Goal: Information Seeking & Learning: Learn about a topic

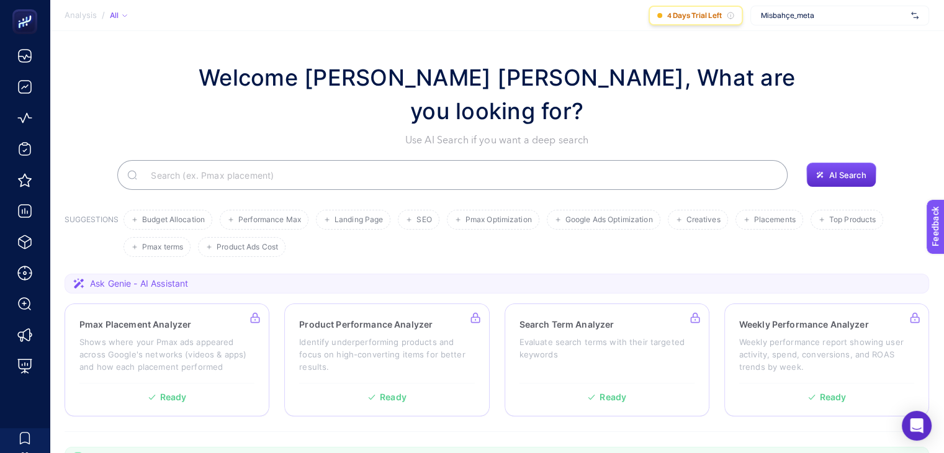
click at [733, 16] on icon at bounding box center [730, 15] width 6 height 6
click at [688, 16] on span "4 Days Trial Left" at bounding box center [694, 16] width 55 height 10
click at [663, 14] on div "4 Days Trial Left" at bounding box center [696, 16] width 94 height 20
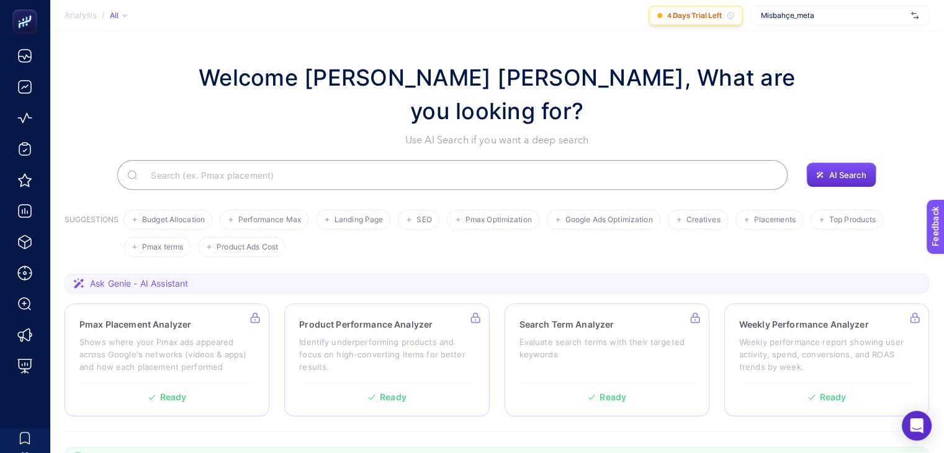
click at [730, 14] on icon at bounding box center [730, 15] width 7 height 7
click at [839, 170] on span "AI Search" at bounding box center [846, 175] width 37 height 10
click at [535, 158] on input "Search" at bounding box center [459, 175] width 637 height 35
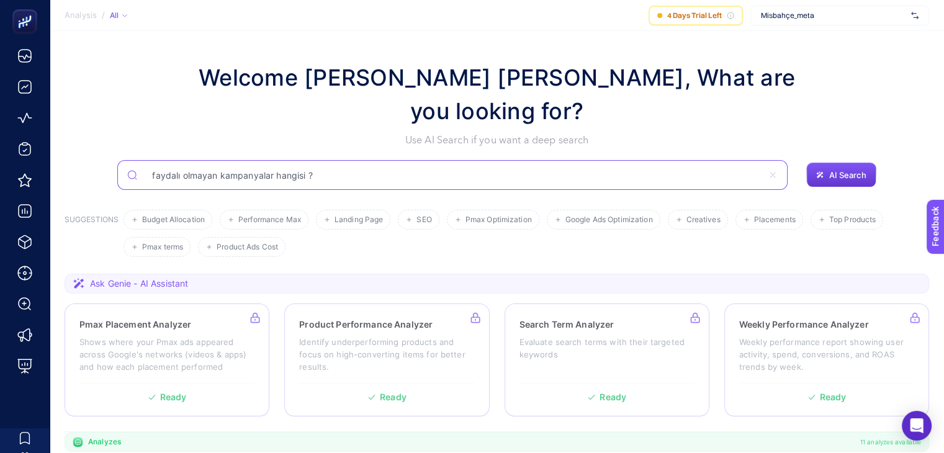
type input "faydalı olmayan kampanyalar hangisi ?"
click at [855, 170] on span "AI Search" at bounding box center [846, 175] width 37 height 10
click at [743, 158] on input "faydalı olmayan kampanyalar hangisi ?" at bounding box center [459, 175] width 637 height 35
click at [833, 170] on span "AI Search" at bounding box center [846, 175] width 37 height 10
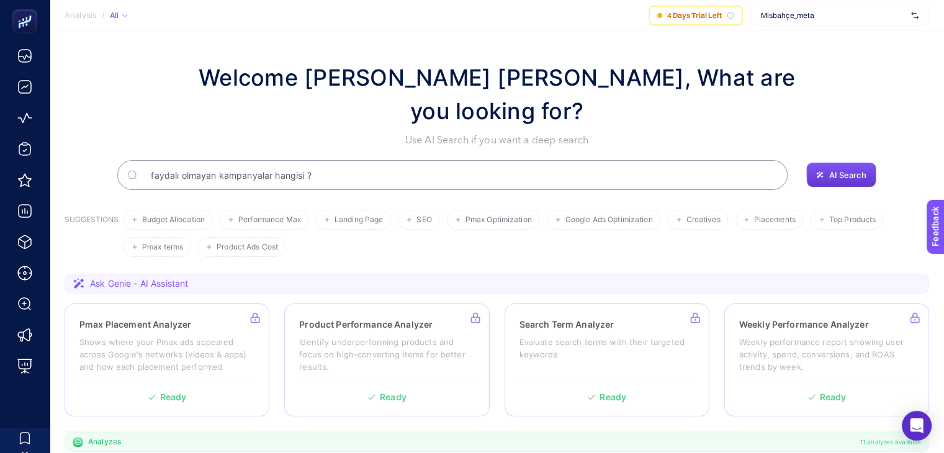
click at [833, 170] on span "AI Search" at bounding box center [846, 175] width 37 height 10
click at [738, 158] on input "faydalı olmayan kampanyalar hangisi ?" at bounding box center [459, 175] width 637 height 35
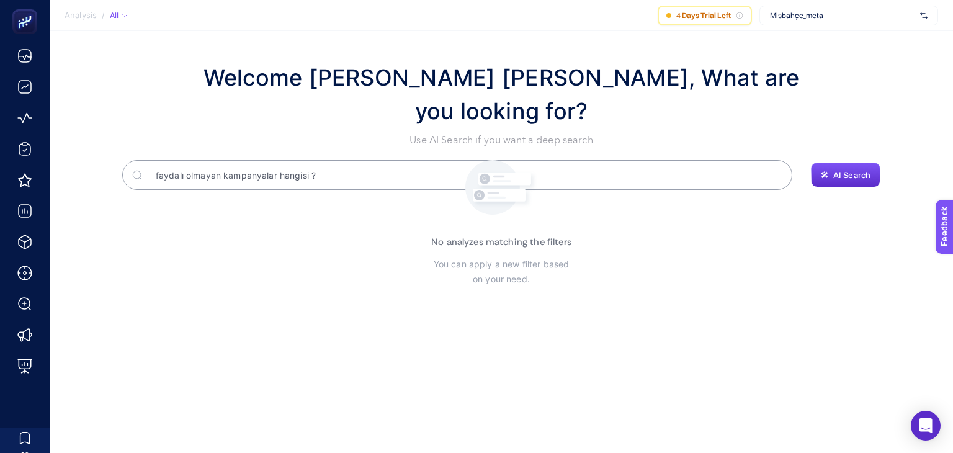
click at [618, 158] on input "faydalı olmayan kampanyalar hangisi ?" at bounding box center [464, 175] width 637 height 35
click at [618, 158] on input "faydalı olmayan kampanyalar hangisi ?" at bounding box center [457, 175] width 621 height 35
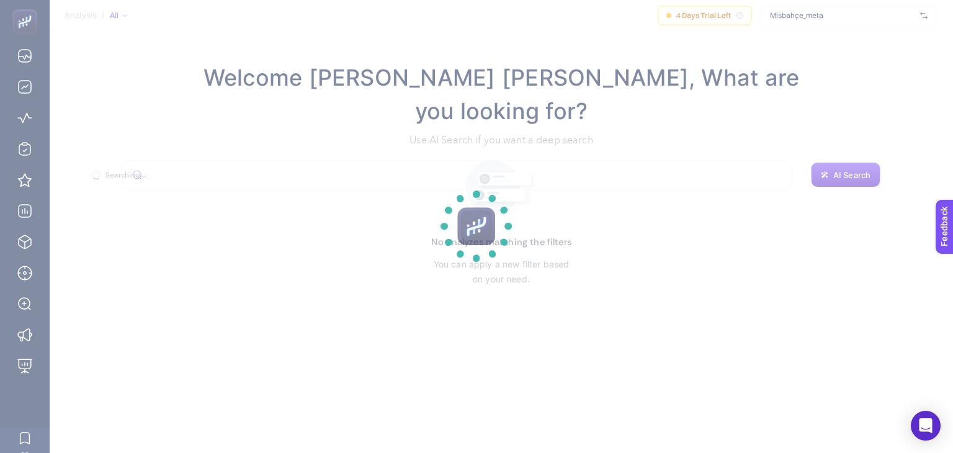
click at [737, 70] on section at bounding box center [476, 226] width 953 height 453
click at [858, 126] on section at bounding box center [476, 226] width 953 height 453
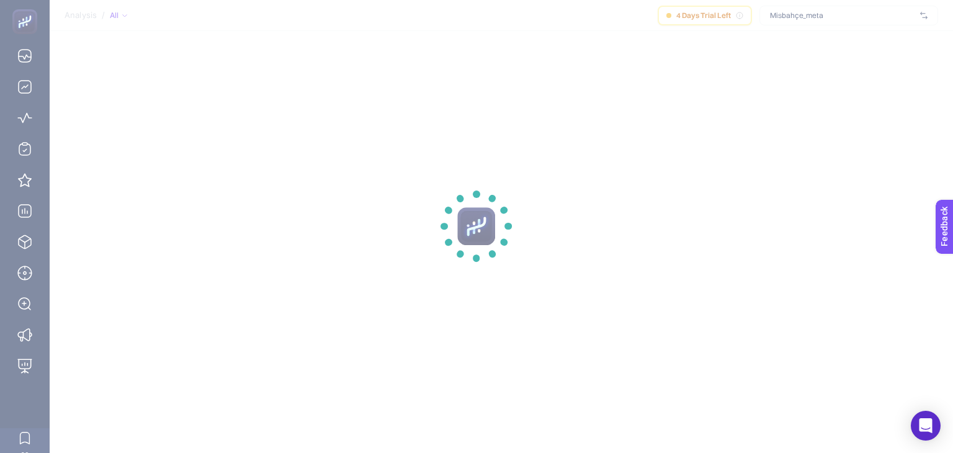
click at [858, 126] on section at bounding box center [476, 226] width 953 height 453
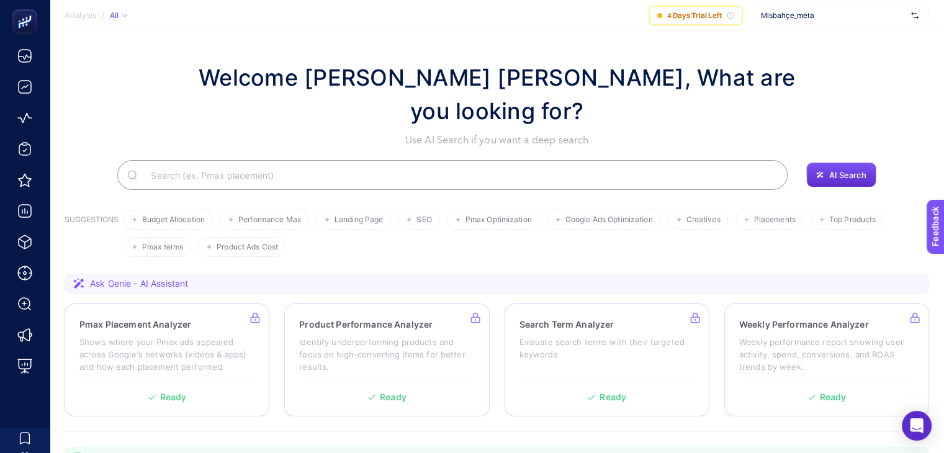
click at [356, 60] on section "Welcome [PERSON_NAME] [PERSON_NAME], What are you looking for? Use AI Search if…" at bounding box center [497, 445] width 894 height 829
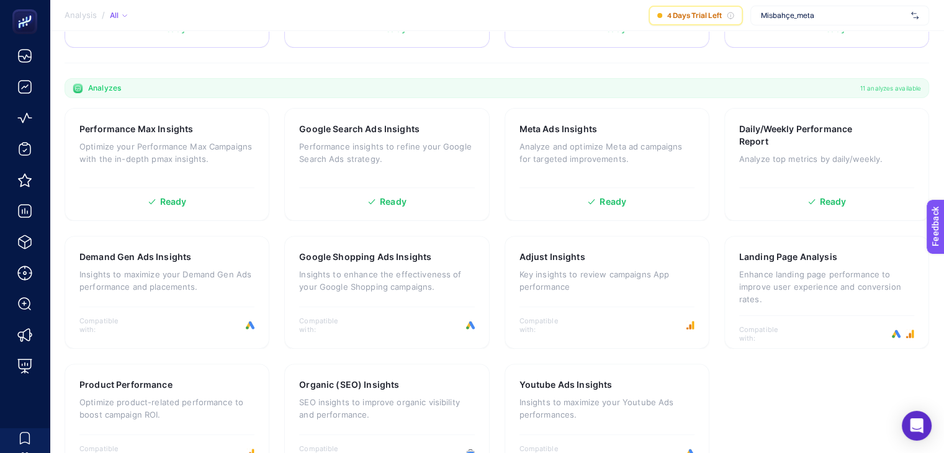
scroll to position [374, 0]
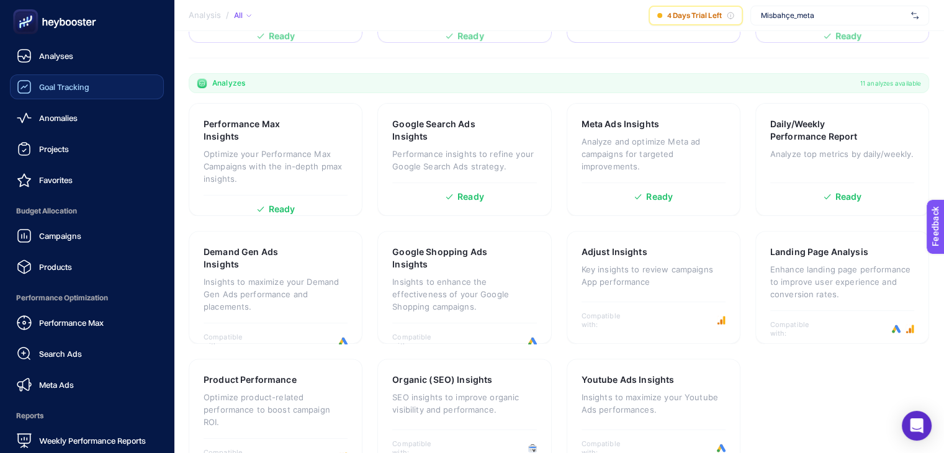
click at [34, 84] on div "Goal Tracking" at bounding box center [53, 86] width 73 height 15
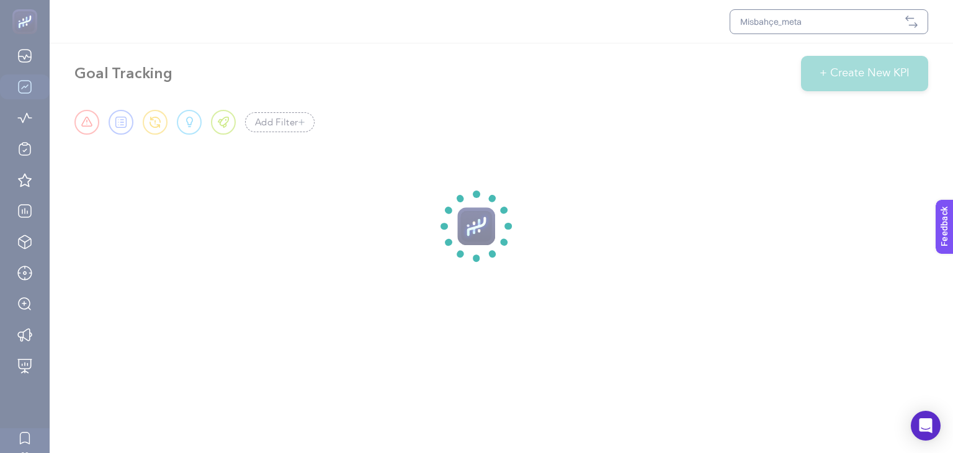
click at [846, 13] on section at bounding box center [476, 226] width 953 height 453
click at [842, 23] on section at bounding box center [476, 226] width 953 height 453
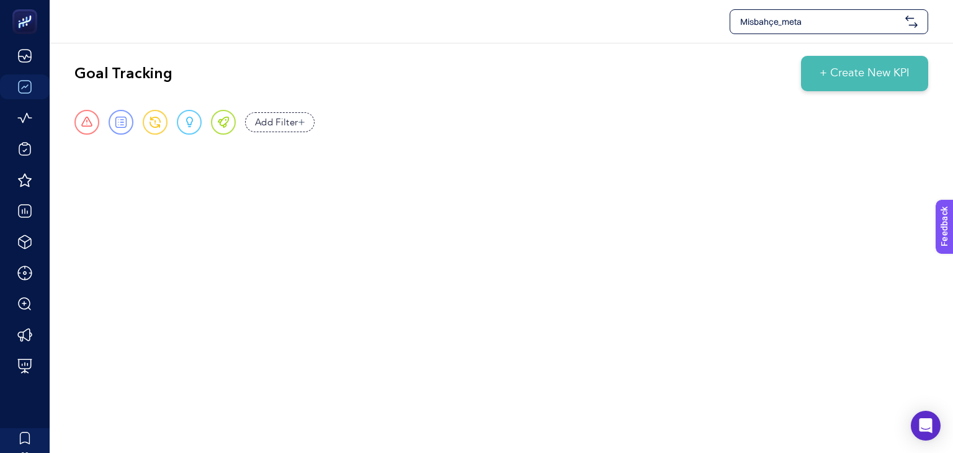
click at [842, 23] on span "Misbahçe_meta" at bounding box center [820, 22] width 160 height 12
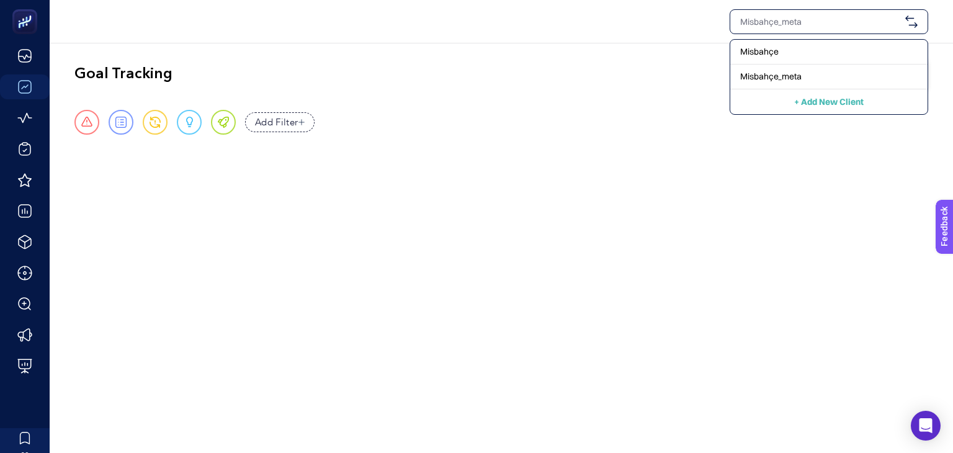
click at [531, 86] on div "Goal Tracking + Create New KPI" at bounding box center [501, 73] width 854 height 35
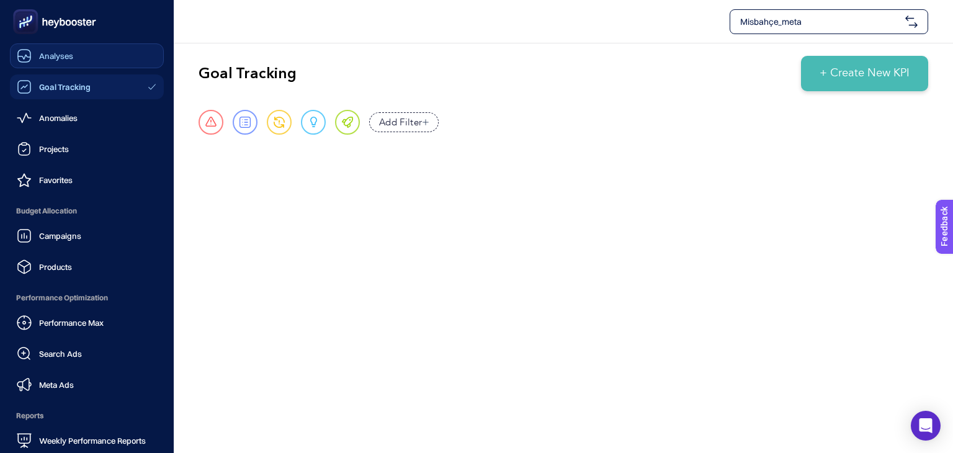
click at [13, 56] on link "Analyses" at bounding box center [87, 55] width 154 height 25
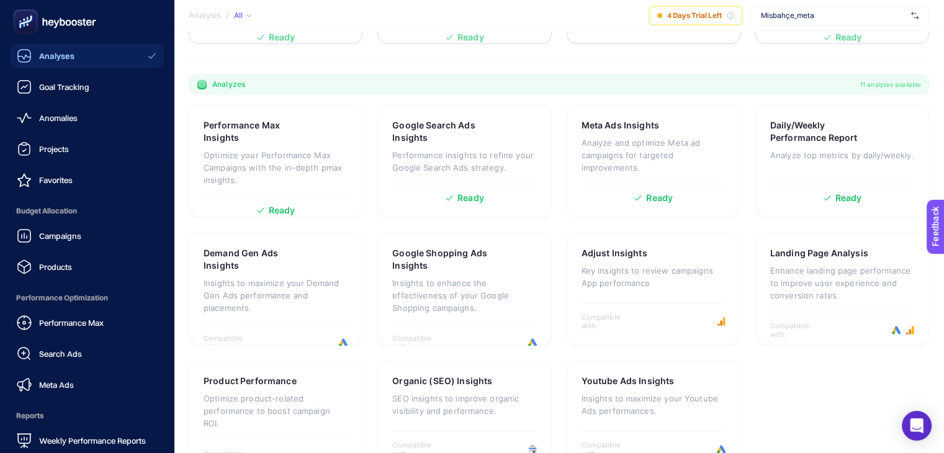
scroll to position [374, 0]
click at [51, 23] on icon at bounding box center [54, 21] width 89 height 25
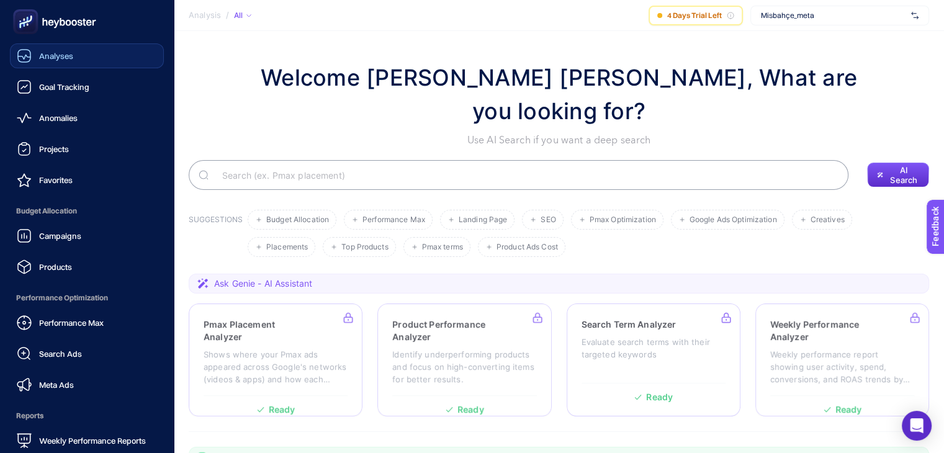
click at [26, 58] on icon at bounding box center [24, 55] width 15 height 15
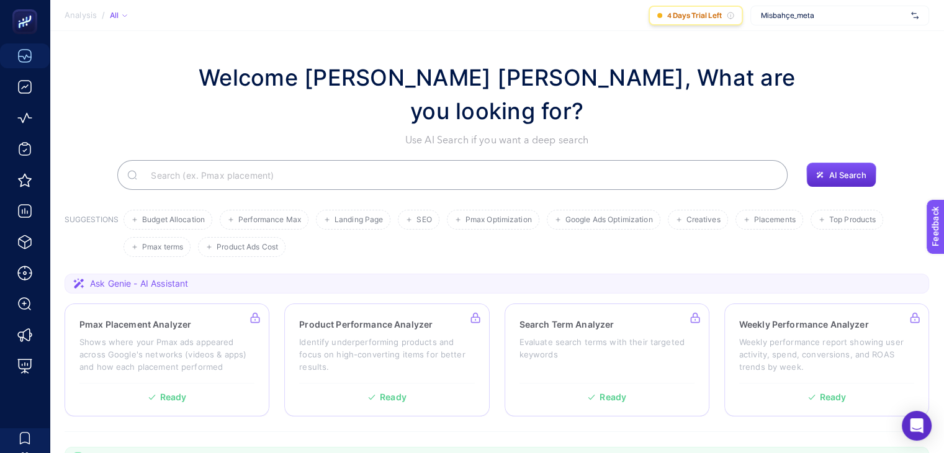
click at [730, 16] on icon at bounding box center [730, 15] width 7 height 7
click at [700, 17] on span "4 Days Trial Left" at bounding box center [694, 16] width 55 height 10
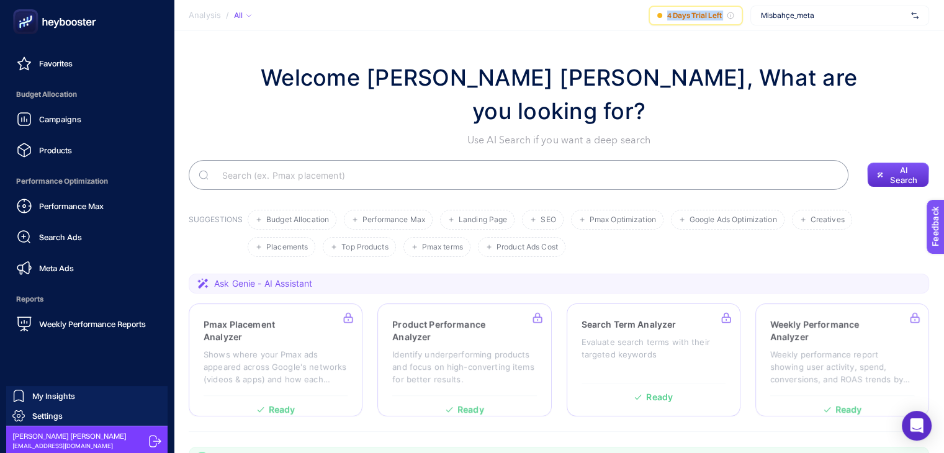
scroll to position [119, 0]
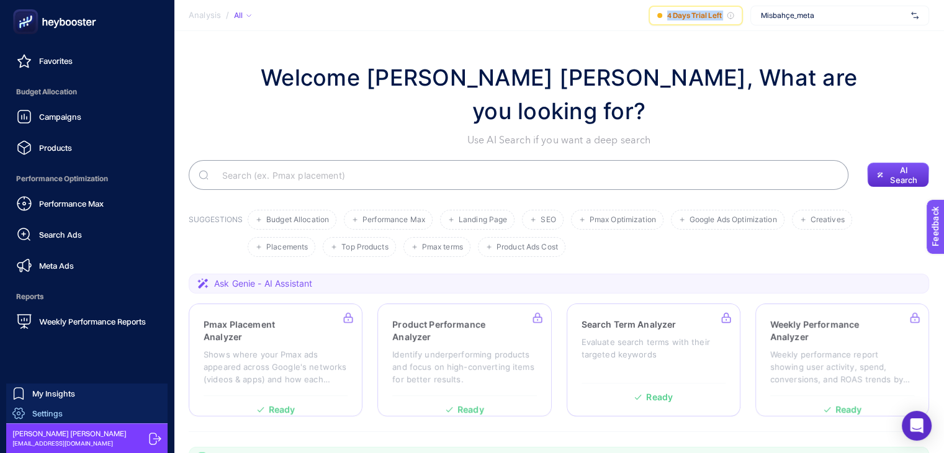
click at [52, 408] on span "Settings" at bounding box center [47, 413] width 30 height 10
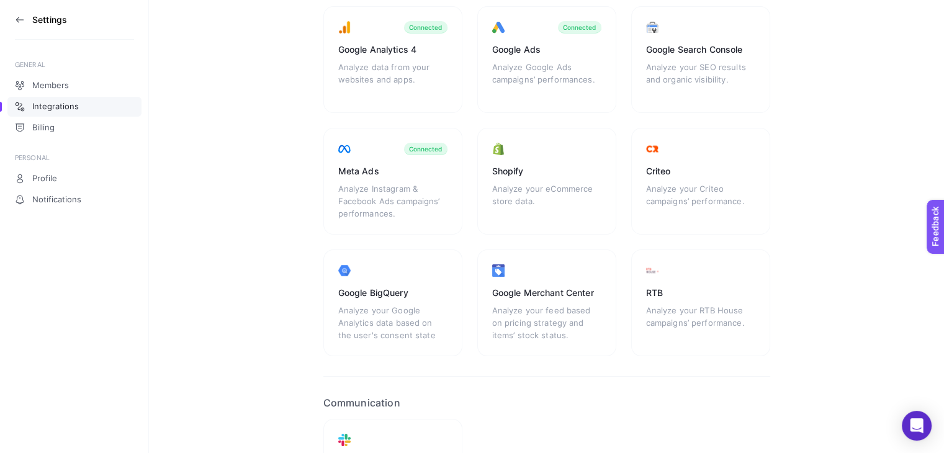
scroll to position [124, 0]
click at [55, 127] on link "Billing" at bounding box center [74, 128] width 134 height 20
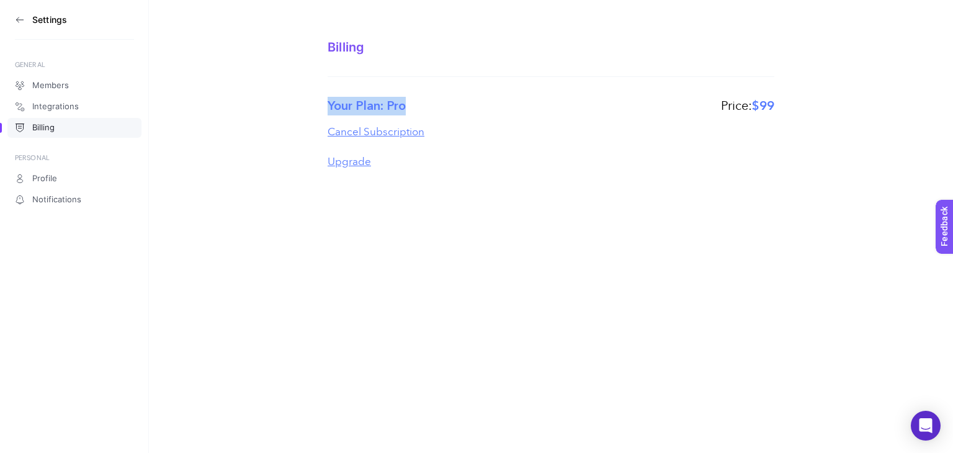
drag, startPoint x: 408, startPoint y: 104, endPoint x: 315, endPoint y: 105, distance: 92.5
click at [315, 105] on section "Billing Your Plan: Pro Price: $99 Cancel Subscription Upgrade" at bounding box center [551, 92] width 804 height 184
click at [375, 104] on label "Your Plan: Pro" at bounding box center [367, 106] width 78 height 19
drag, startPoint x: 390, startPoint y: 100, endPoint x: 446, endPoint y: 101, distance: 55.9
click at [434, 101] on div "Your Plan: Pro Price: $99" at bounding box center [551, 106] width 447 height 19
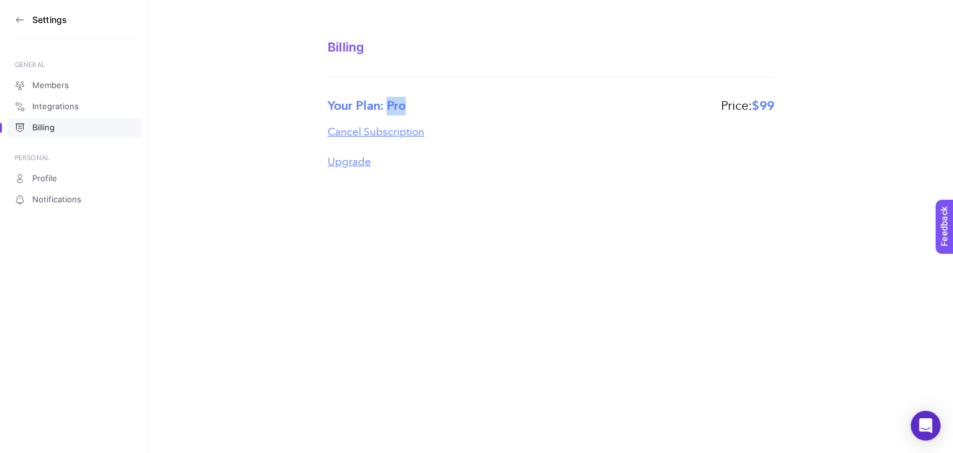
click at [449, 101] on div "Your Plan: Pro Price: $99" at bounding box center [551, 106] width 447 height 19
drag, startPoint x: 715, startPoint y: 108, endPoint x: 787, endPoint y: 108, distance: 72.0
click at [787, 108] on section "Billing Your Plan: Pro Price: $99 Cancel Subscription Upgrade" at bounding box center [551, 92] width 804 height 184
click at [662, 108] on div "Your Plan: Pro Price: $99" at bounding box center [551, 106] width 447 height 19
click at [353, 164] on button "Upgrade" at bounding box center [349, 162] width 43 height 16
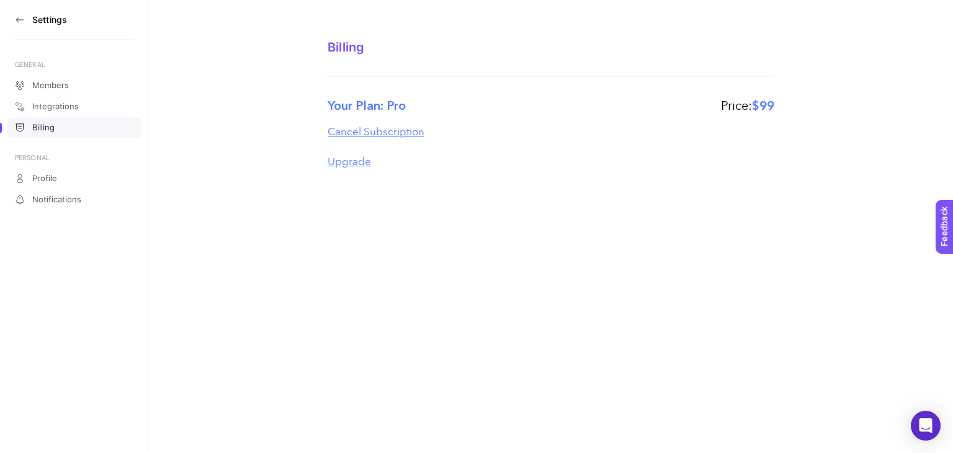
click at [33, 23] on h3 "Settings" at bounding box center [49, 20] width 35 height 10
click at [25, 20] on section "Settings" at bounding box center [74, 20] width 119 height 40
click at [15, 18] on icon at bounding box center [20, 20] width 10 height 10
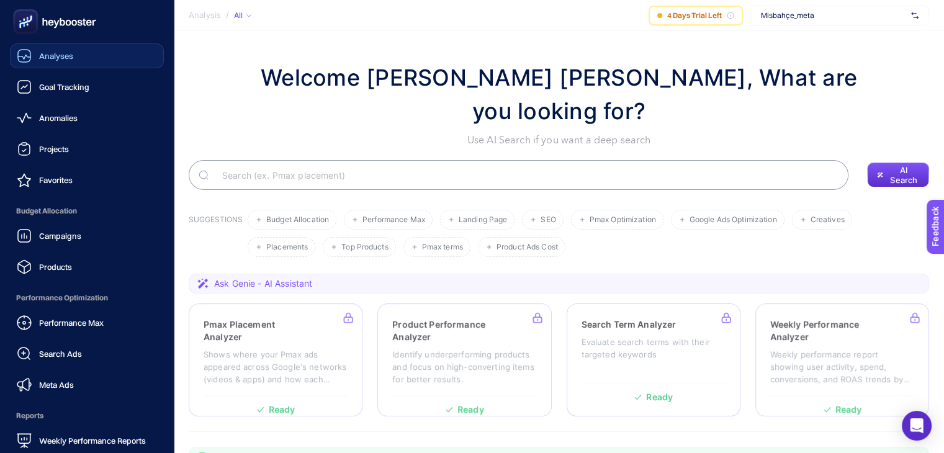
click at [77, 49] on link "Analyses" at bounding box center [87, 55] width 154 height 25
click at [86, 78] on link "Goal Tracking" at bounding box center [87, 86] width 154 height 25
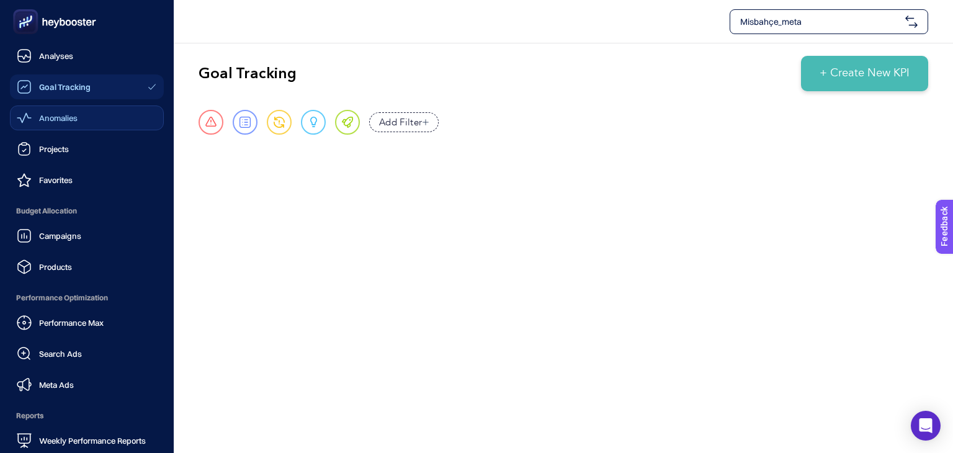
click at [98, 119] on link "Anomalies" at bounding box center [87, 117] width 154 height 25
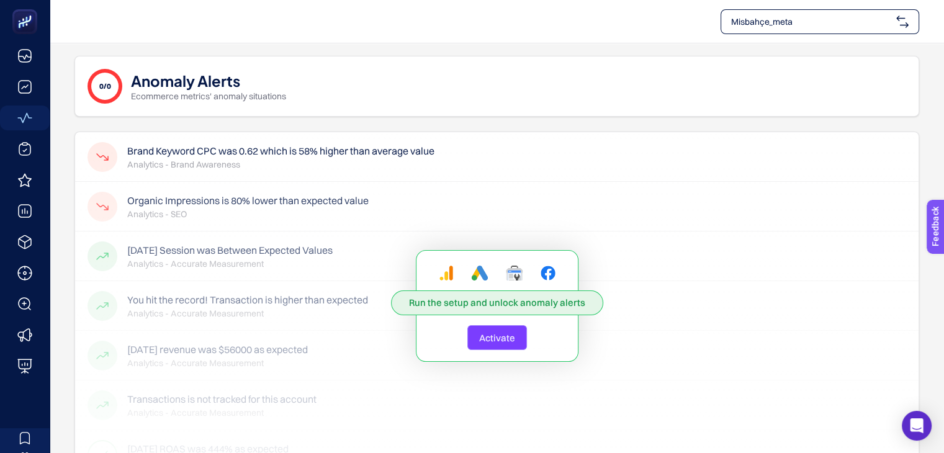
click at [495, 335] on span "Activate" at bounding box center [497, 338] width 36 height 12
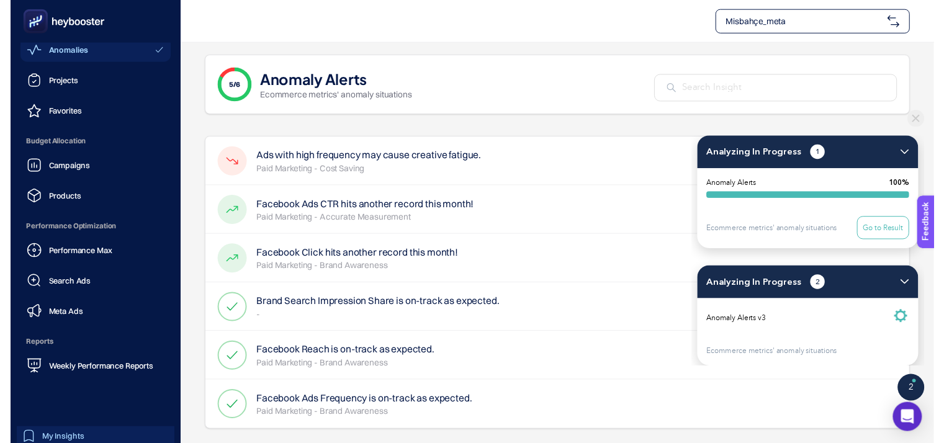
scroll to position [119, 0]
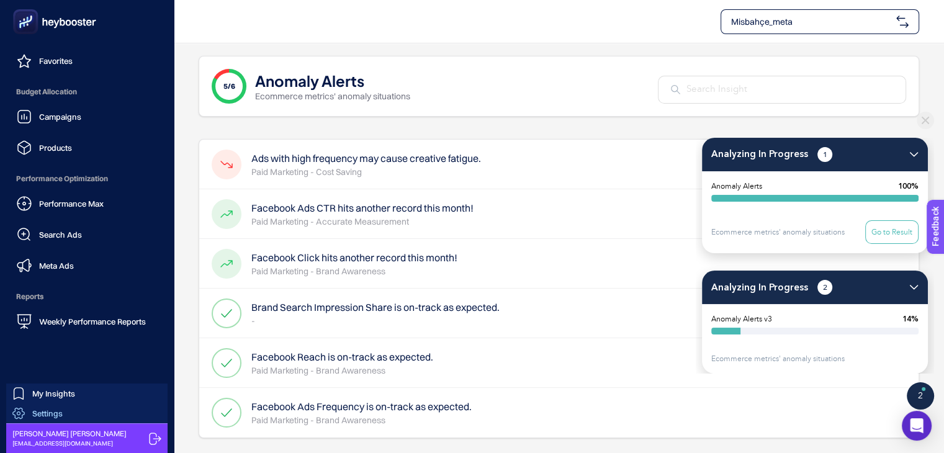
click at [58, 411] on span "Settings" at bounding box center [47, 413] width 30 height 10
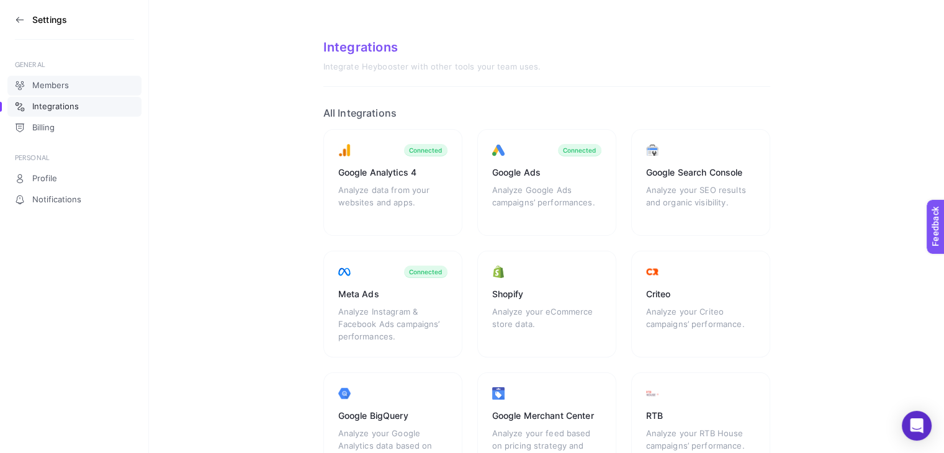
click at [67, 89] on span "Members" at bounding box center [50, 86] width 37 height 10
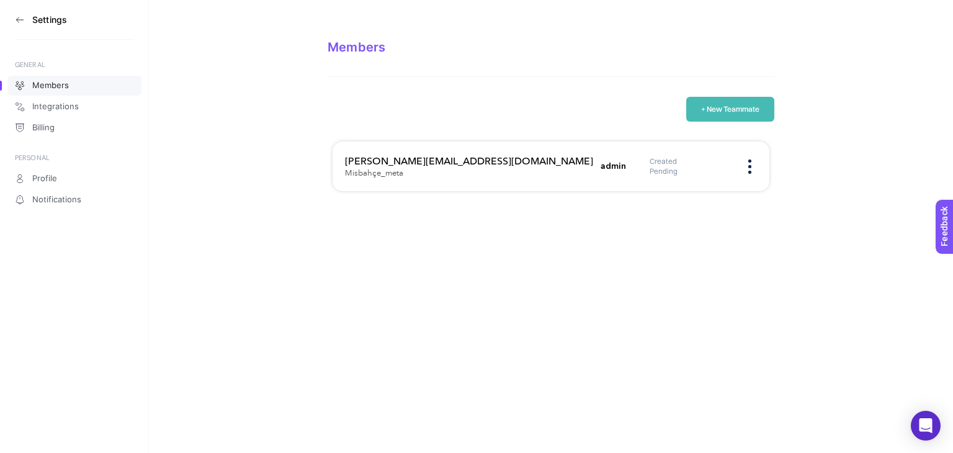
click at [732, 102] on button "+ New Teammate" at bounding box center [730, 109] width 88 height 25
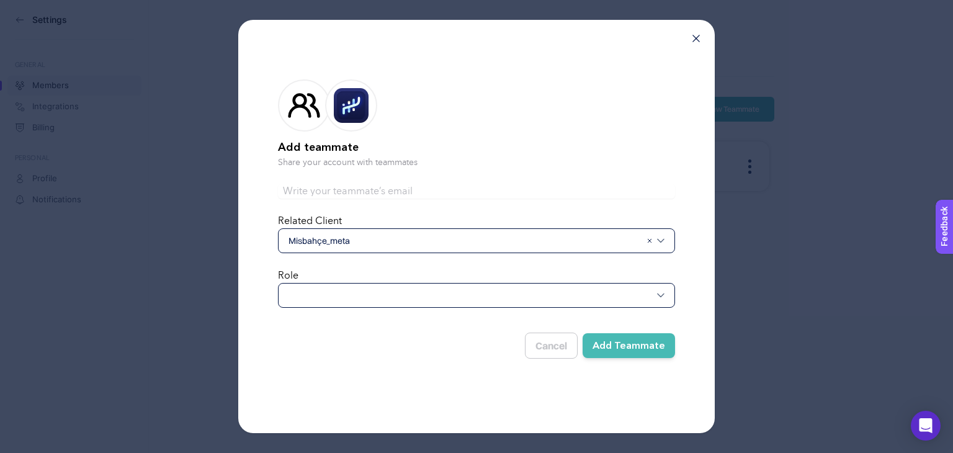
click at [383, 299] on div at bounding box center [476, 295] width 397 height 25
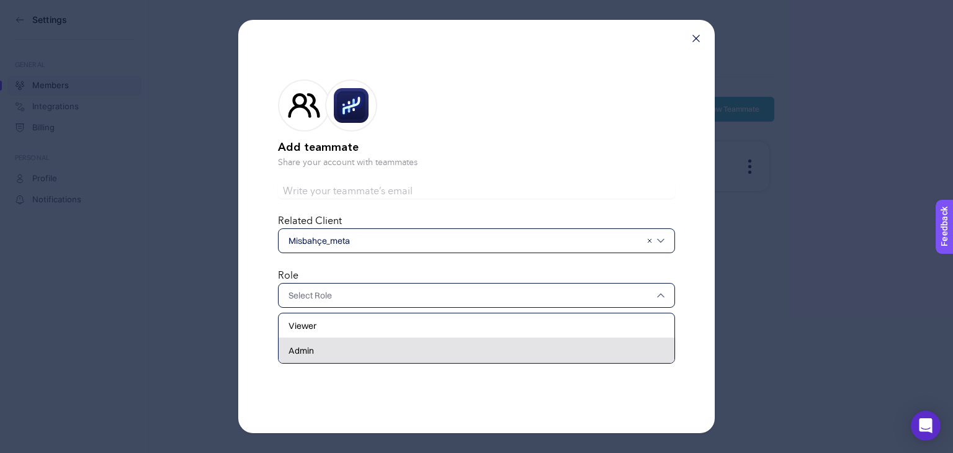
drag, startPoint x: 336, startPoint y: 347, endPoint x: 334, endPoint y: 334, distance: 13.2
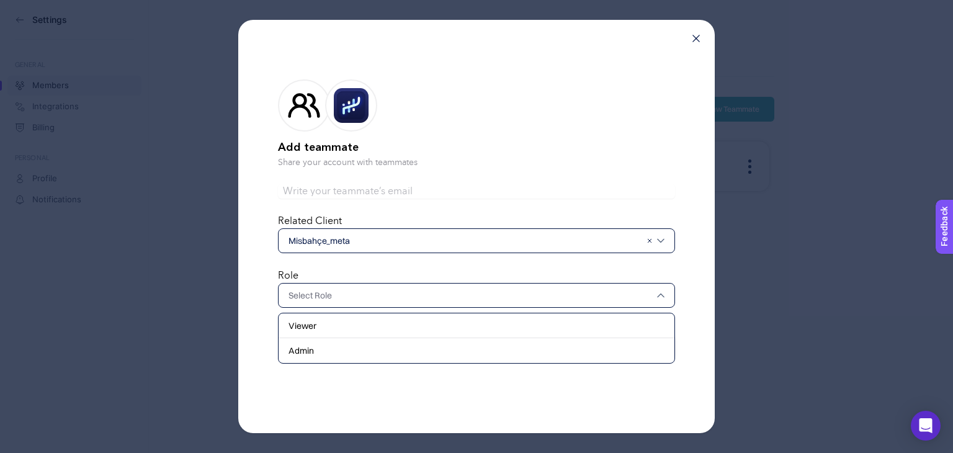
click at [335, 347] on div "Admin" at bounding box center [477, 350] width 396 height 25
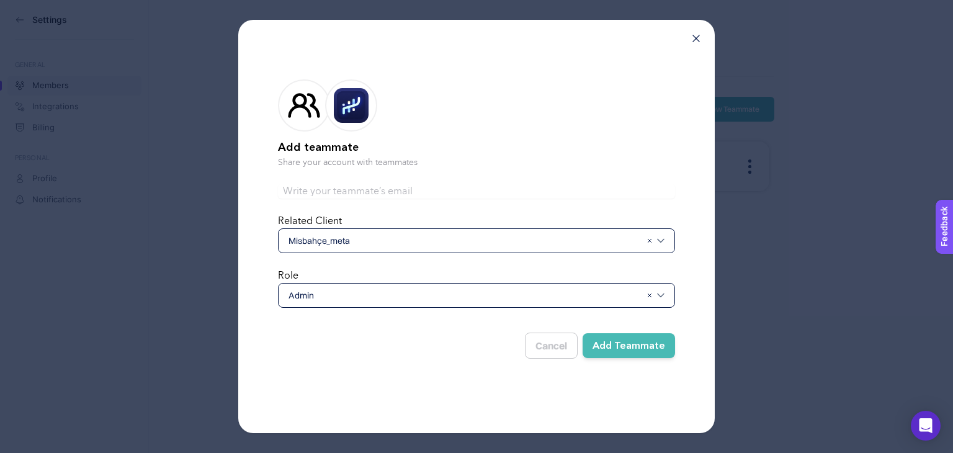
click at [355, 190] on input "text" at bounding box center [476, 191] width 397 height 15
type input "[PERSON_NAME][EMAIL_ADDRESS][PERSON_NAME][DOMAIN_NAME]"
click at [611, 336] on button "Add Teammate" at bounding box center [629, 345] width 92 height 25
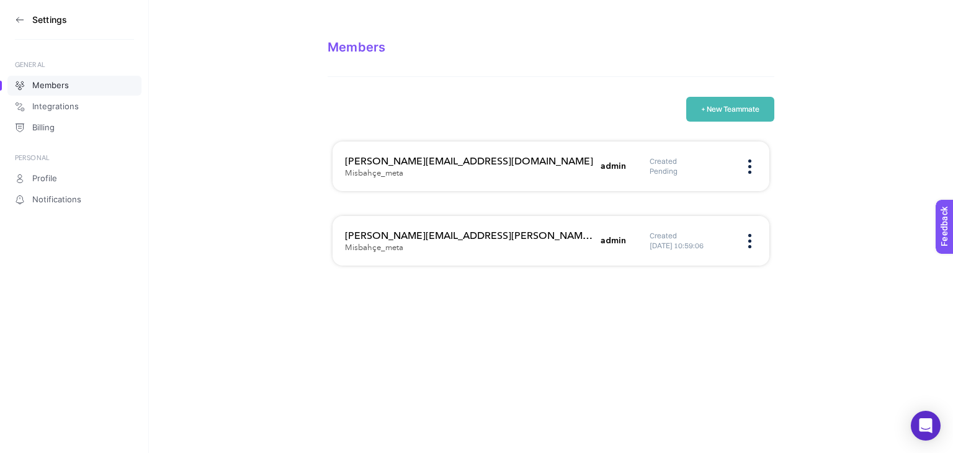
click at [22, 25] on section "Settings" at bounding box center [74, 20] width 119 height 40
click at [22, 20] on icon at bounding box center [20, 20] width 10 height 10
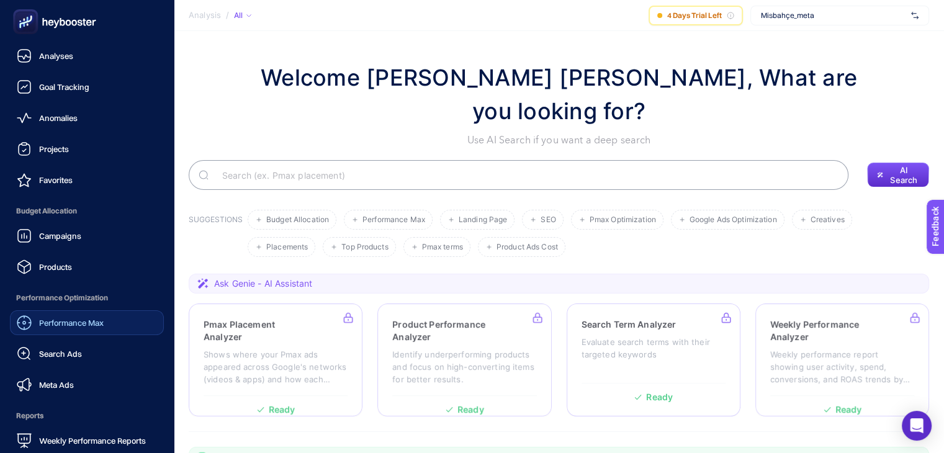
click at [124, 334] on link "Performance Max" at bounding box center [87, 322] width 154 height 25
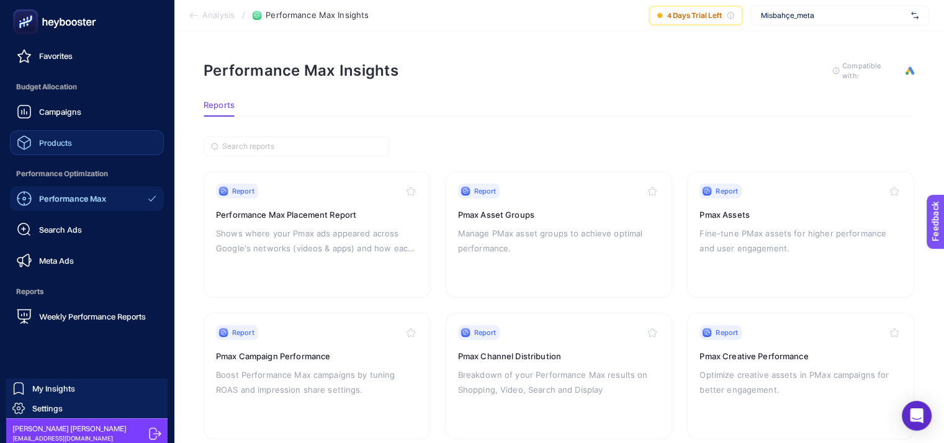
click at [94, 139] on link "Products" at bounding box center [87, 142] width 154 height 25
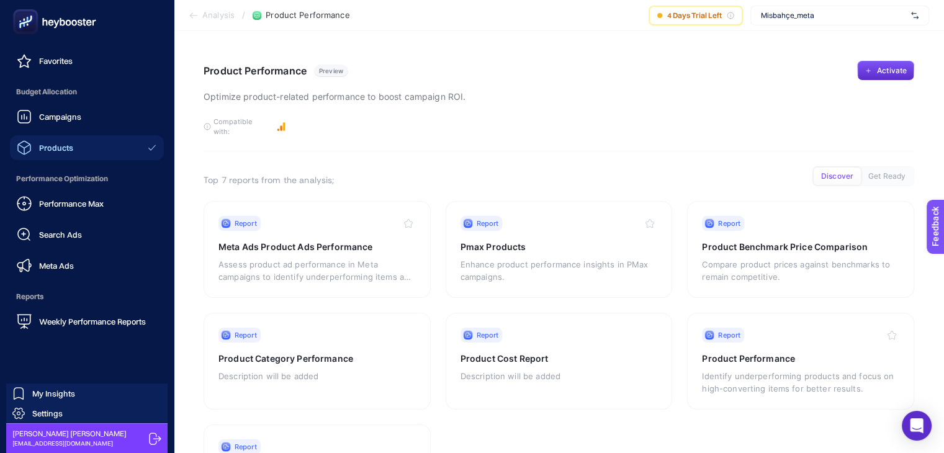
scroll to position [45, 0]
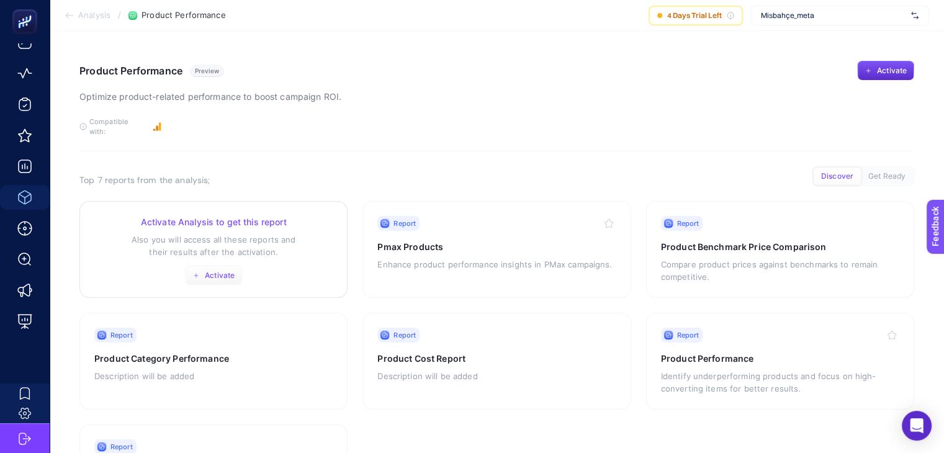
click at [222, 271] on span "Activate" at bounding box center [220, 276] width 30 height 10
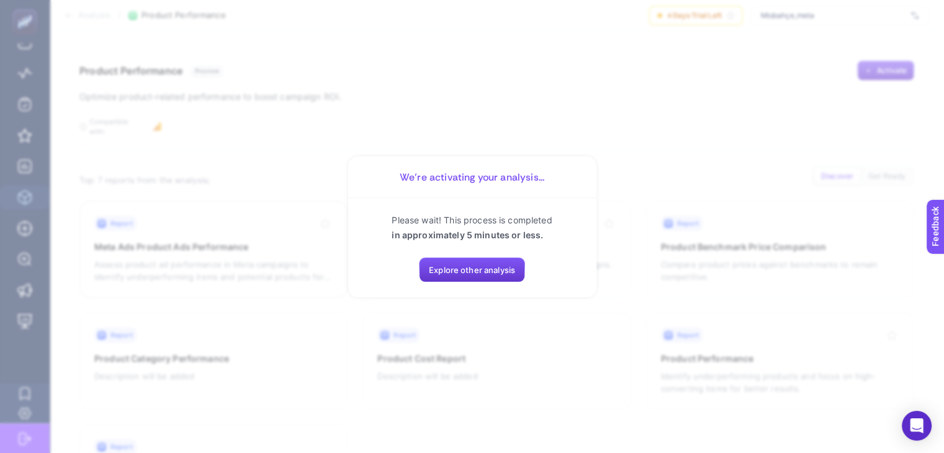
click at [472, 267] on span "Explore other analysis" at bounding box center [472, 270] width 86 height 10
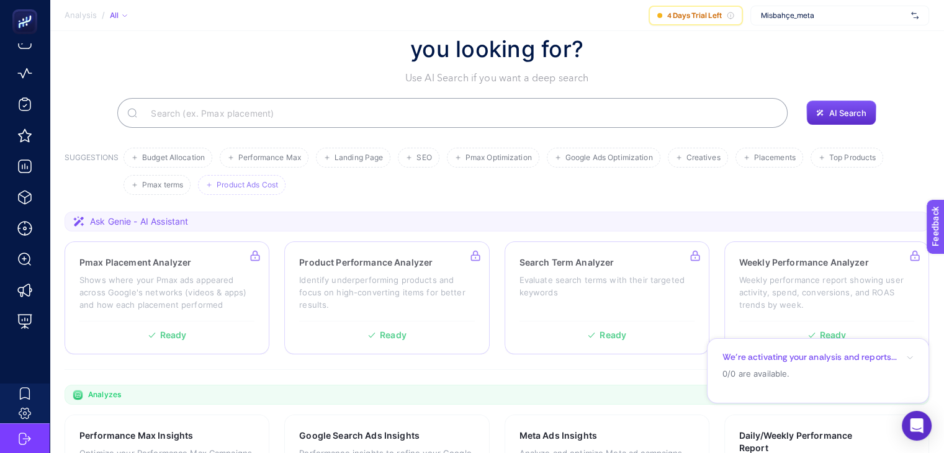
scroll to position [124, 0]
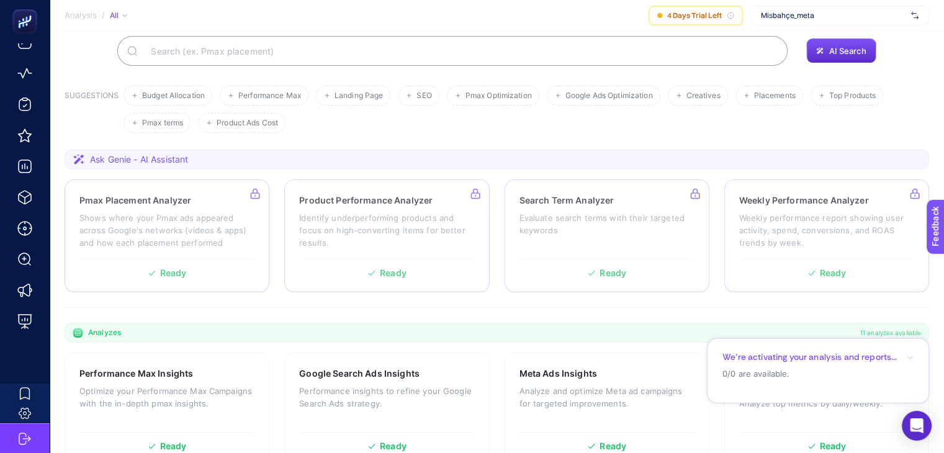
click at [120, 153] on span "Ask Genie - AI Assistant" at bounding box center [139, 159] width 98 height 12
click at [84, 153] on div "Ask Genie - AI Assistant" at bounding box center [130, 159] width 115 height 12
click at [114, 153] on span "Ask Genie - AI Assistant" at bounding box center [139, 159] width 98 height 12
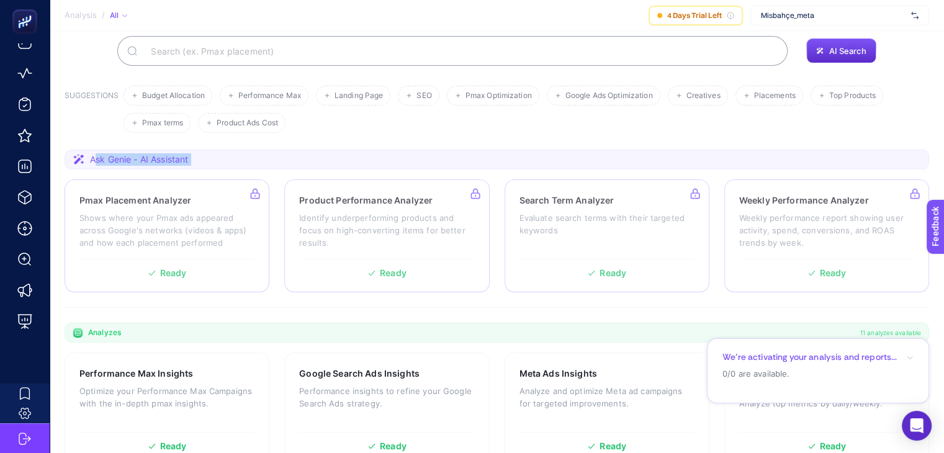
click at [114, 153] on span "Ask Genie - AI Assistant" at bounding box center [139, 159] width 98 height 12
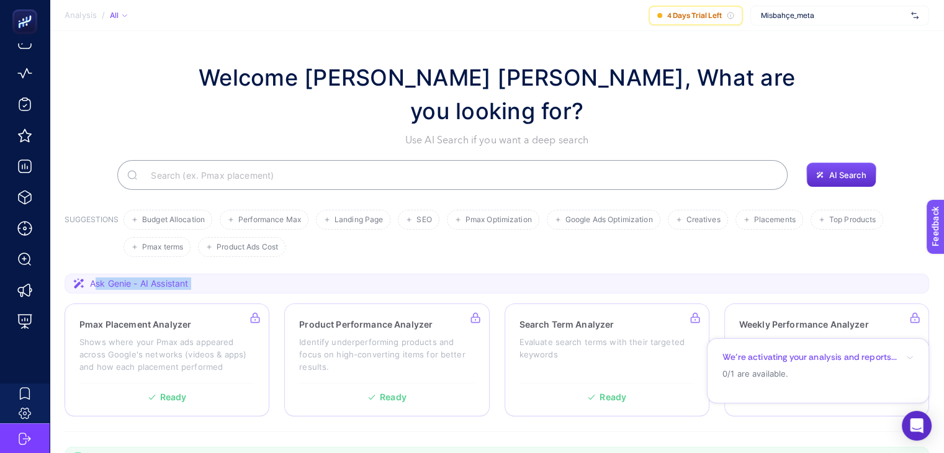
click at [300, 274] on section "Ask Genie - AI Assistant" at bounding box center [497, 284] width 864 height 20
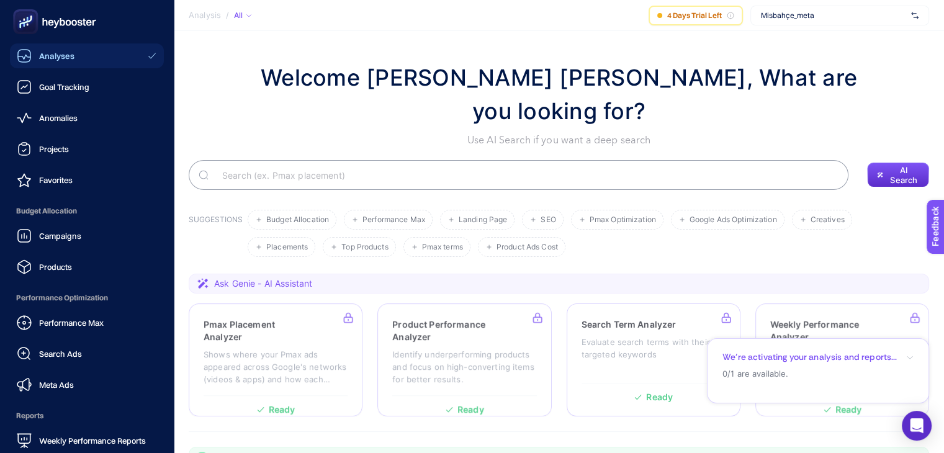
click at [79, 62] on link "Analyses" at bounding box center [87, 55] width 154 height 25
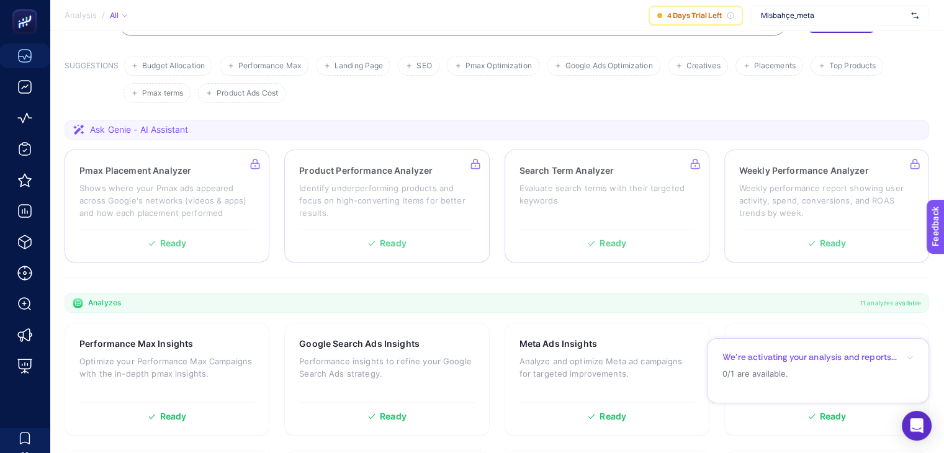
scroll to position [186, 0]
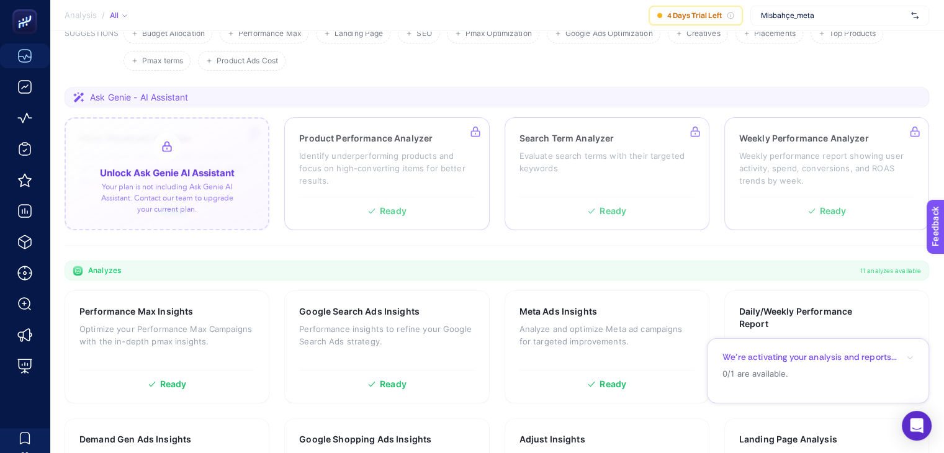
click at [183, 174] on div at bounding box center [167, 173] width 205 height 113
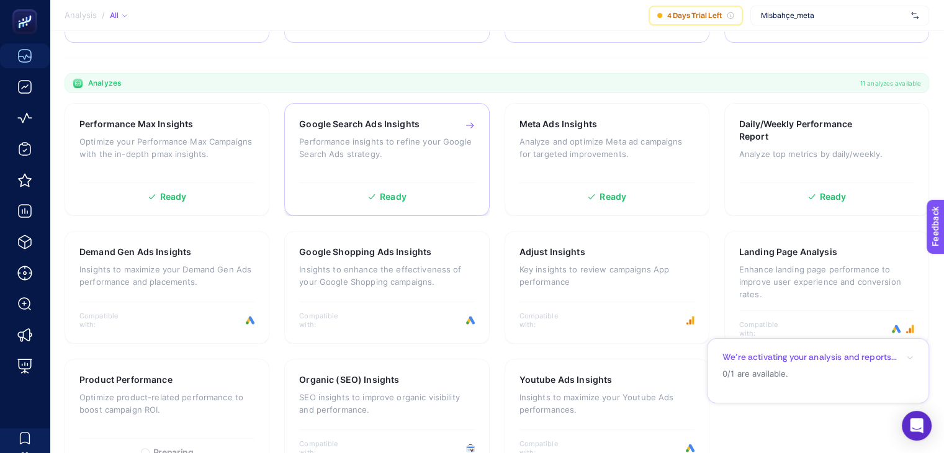
scroll to position [0, 0]
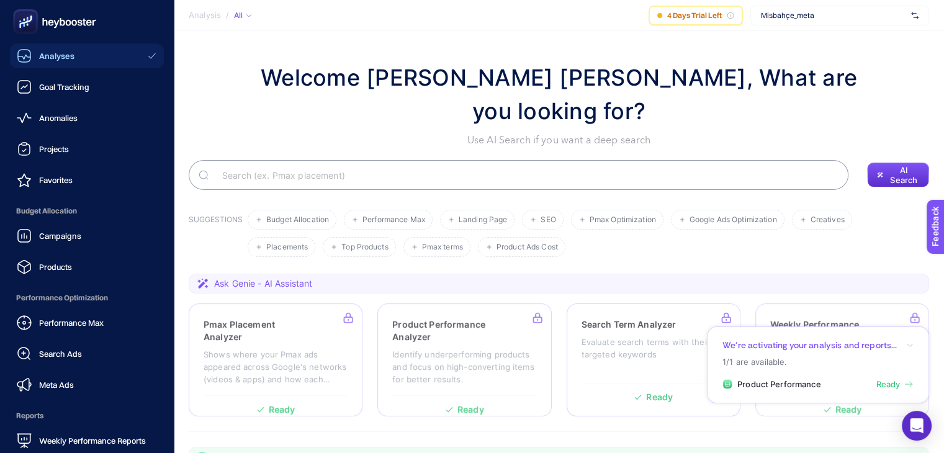
click at [33, 25] on rect at bounding box center [26, 22] width 20 height 20
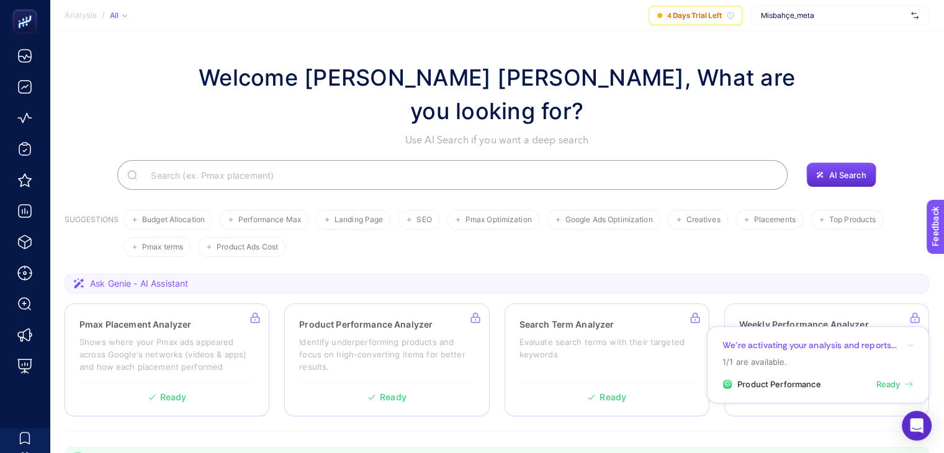
click at [127, 18] on icon at bounding box center [125, 15] width 6 height 6
click at [138, 47] on li "Active" at bounding box center [133, 53] width 47 height 20
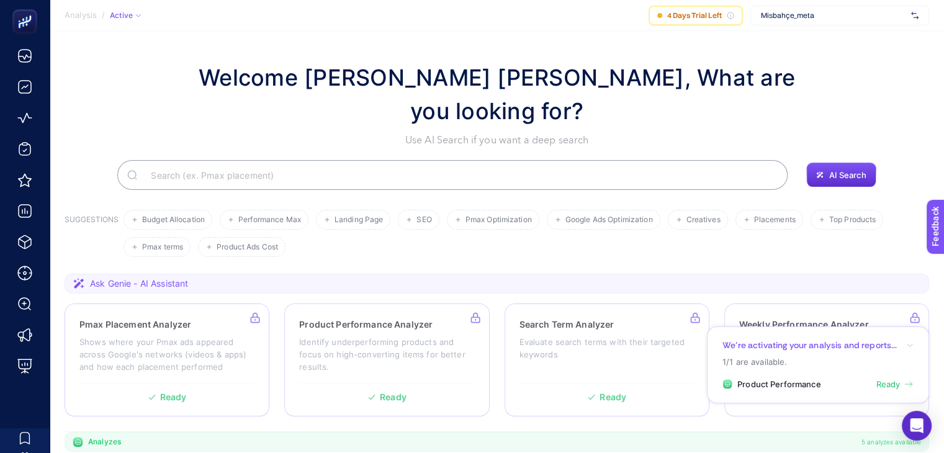
click at [138, 47] on section "Welcome [PERSON_NAME] [PERSON_NAME], What are you looking for? Use AI Search if…" at bounding box center [497, 374] width 894 height 686
click at [137, 15] on icon at bounding box center [139, 16] width 4 height 2
click at [123, 35] on span "All" at bounding box center [122, 34] width 9 height 10
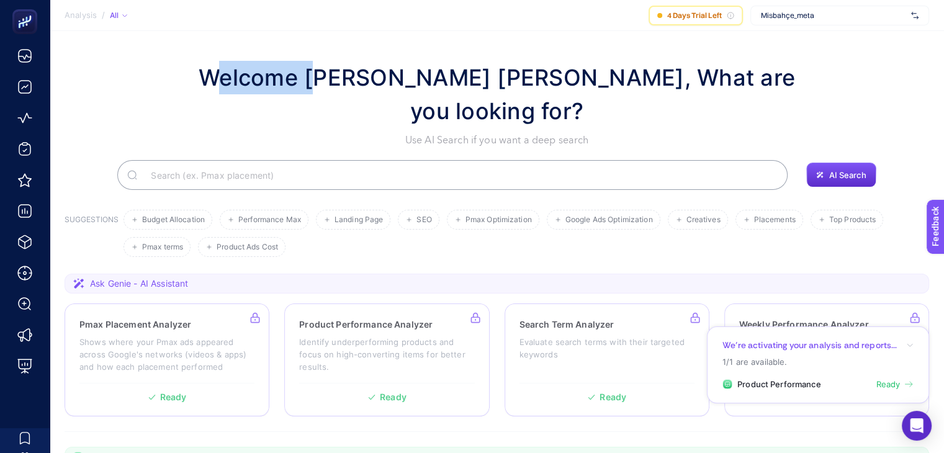
click at [124, 35] on section "Welcome [PERSON_NAME] [PERSON_NAME], What are you looking for? Use AI Search if…" at bounding box center [497, 445] width 894 height 829
click at [340, 45] on section "Welcome [PERSON_NAME] [PERSON_NAME], What are you looking for? Use AI Search if…" at bounding box center [497, 445] width 894 height 829
click at [366, 65] on h1 "Welcome [PERSON_NAME] [PERSON_NAME], What are you looking for?" at bounding box center [497, 94] width 608 height 67
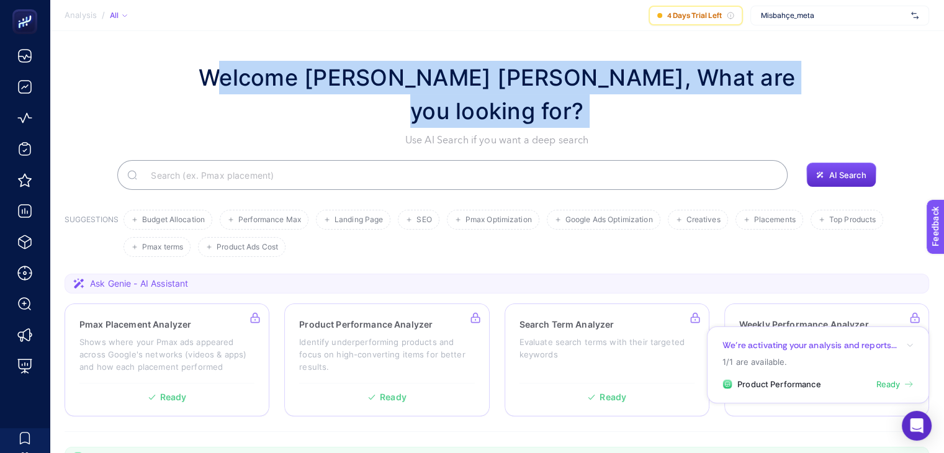
click at [366, 65] on h1 "Welcome [PERSON_NAME] [PERSON_NAME], What are you looking for?" at bounding box center [497, 94] width 608 height 67
click at [447, 49] on section "Welcome [PERSON_NAME] [PERSON_NAME], What are you looking for? Use AI Search if…" at bounding box center [497, 445] width 894 height 829
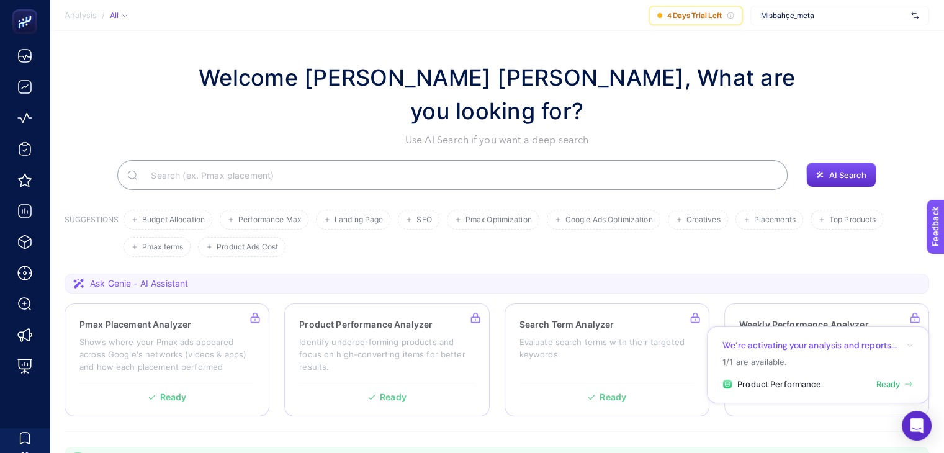
click at [840, 18] on span "Misbahçe_meta" at bounding box center [833, 16] width 145 height 10
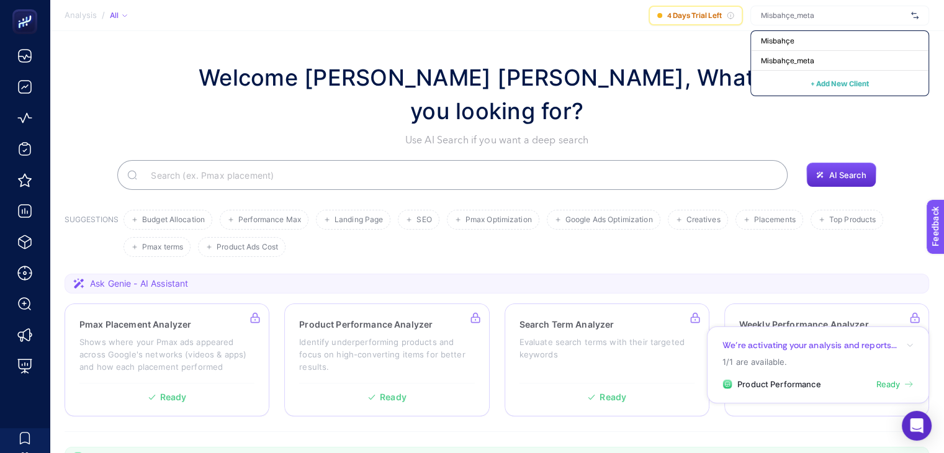
click at [665, 60] on section "Welcome [PERSON_NAME] [PERSON_NAME], What are you looking for? Use AI Search if…" at bounding box center [497, 445] width 894 height 829
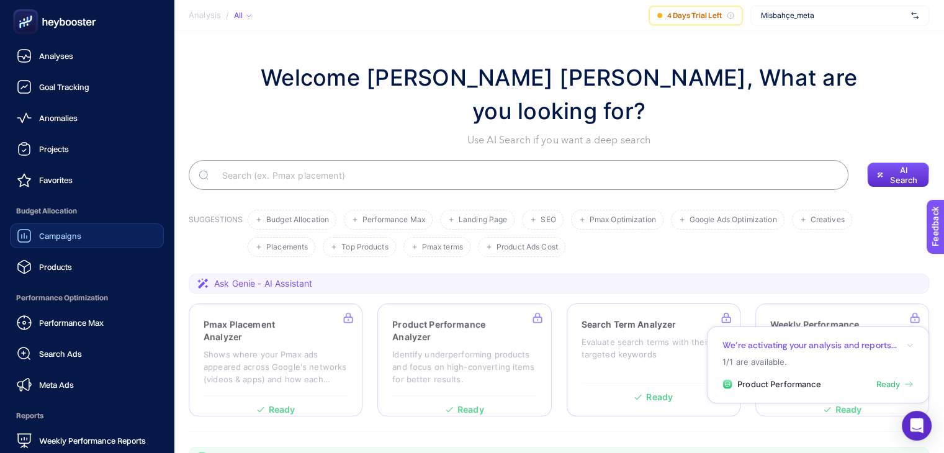
click at [79, 231] on span "Campaigns" at bounding box center [60, 236] width 42 height 10
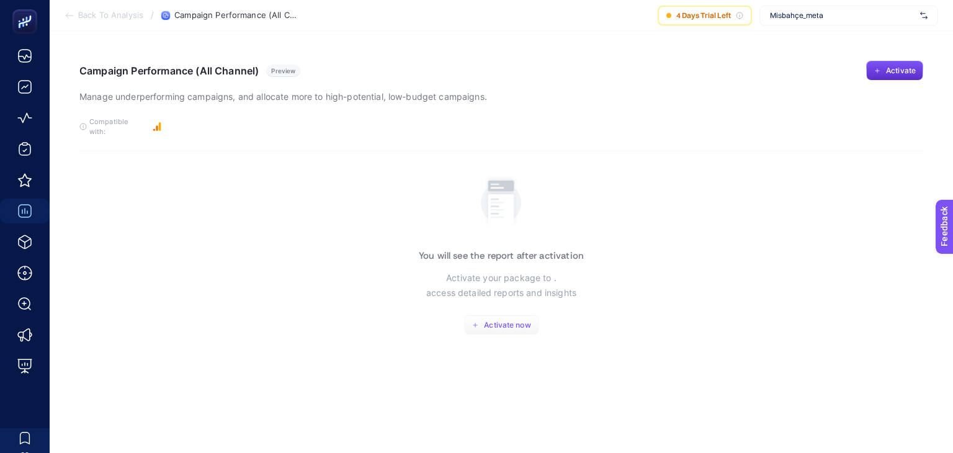
click at [499, 320] on span "Activate now" at bounding box center [507, 325] width 47 height 10
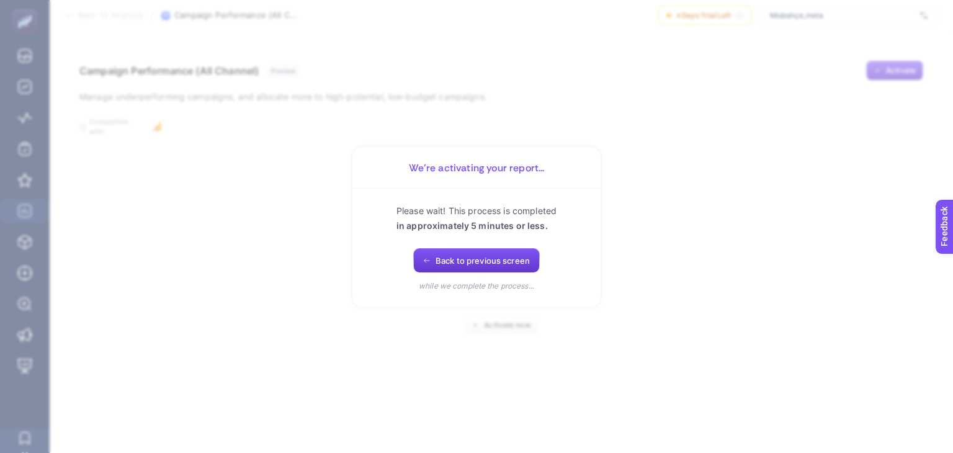
click at [478, 256] on span "Back to previous screen" at bounding box center [483, 261] width 94 height 10
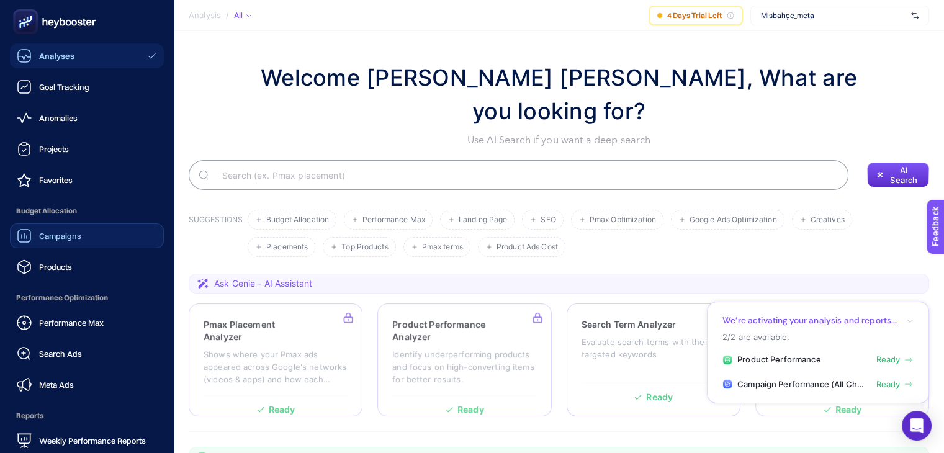
click at [30, 23] on rect at bounding box center [26, 22] width 20 height 20
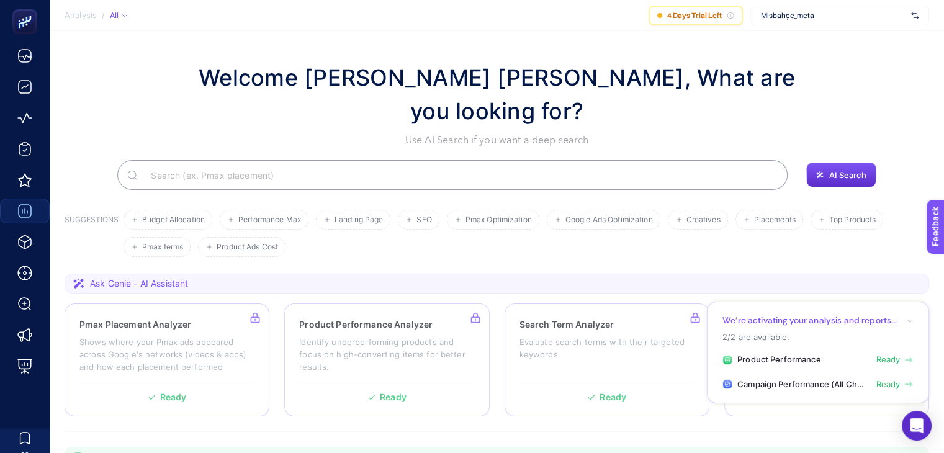
click at [831, 16] on span "Misbahçe_meta" at bounding box center [833, 16] width 145 height 10
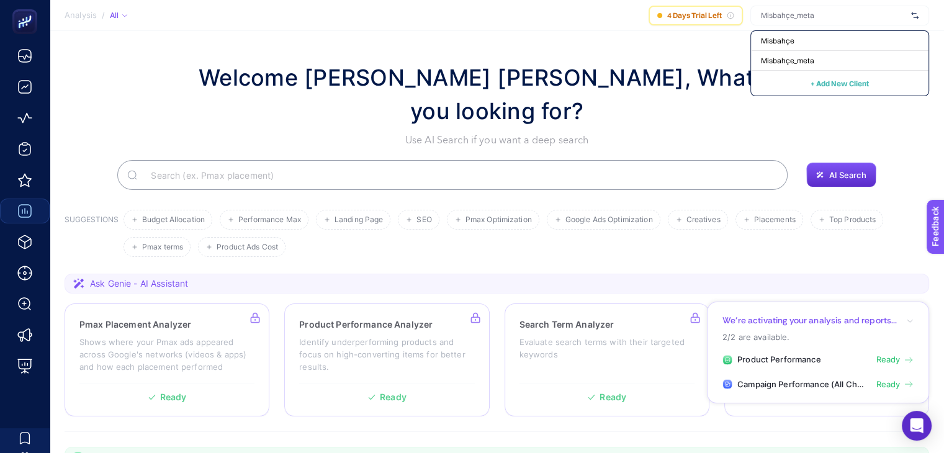
click at [539, 3] on section "Analysis / All 4 Days Trial Left [PERSON_NAME] + Add New Client" at bounding box center [497, 15] width 894 height 31
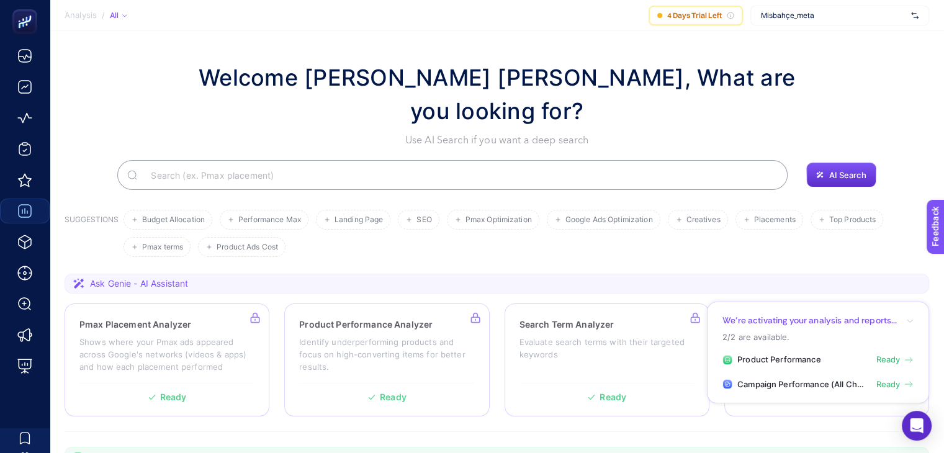
click at [803, 15] on span "Misbahçe_meta" at bounding box center [833, 16] width 145 height 10
